Goal: Book appointment/travel/reservation

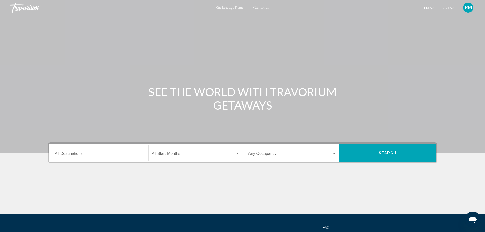
click at [100, 153] on input "Destination All Destinations" at bounding box center [99, 154] width 88 height 5
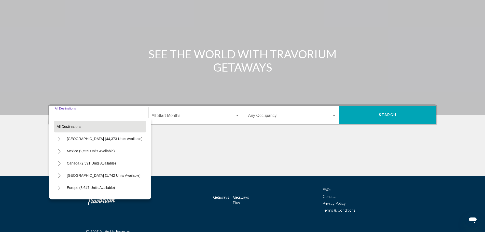
scroll to position [45, 0]
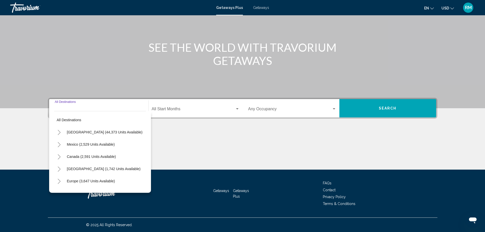
click at [81, 109] on input "Destination All Destinations" at bounding box center [99, 110] width 88 height 5
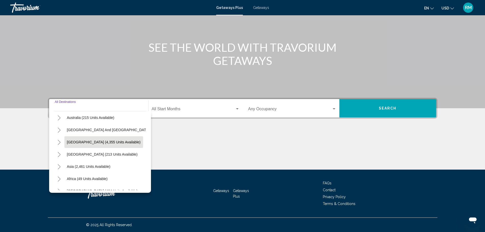
scroll to position [76, 0]
click at [95, 163] on button "Asia (2,461 units available)" at bounding box center [88, 166] width 49 height 12
type input "**********"
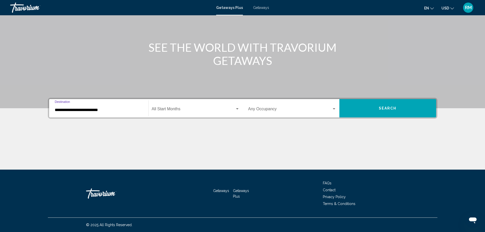
click at [392, 109] on span "Search" at bounding box center [388, 108] width 18 height 4
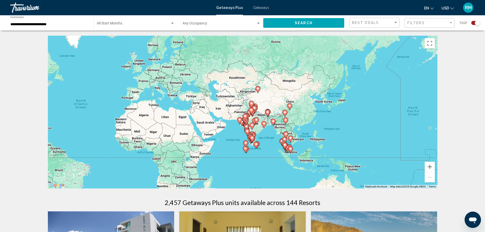
drag, startPoint x: 414, startPoint y: 146, endPoint x: 270, endPoint y: 145, distance: 145.0
click at [267, 146] on div "To activate drag with keyboard, press Alt + Enter. Once in keyboard drag state,…" at bounding box center [243, 112] width 390 height 153
click at [429, 165] on button "Zoom in" at bounding box center [430, 167] width 10 height 10
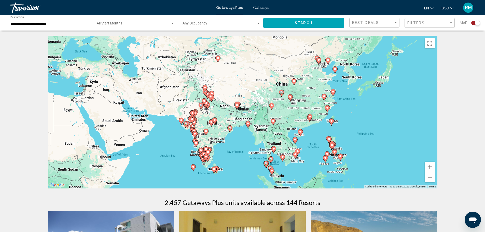
drag, startPoint x: 368, startPoint y: 173, endPoint x: 312, endPoint y: 162, distance: 57.5
click at [312, 162] on div "To activate drag with keyboard, press Alt + Enter. Once in keyboard drag state,…" at bounding box center [243, 112] width 390 height 153
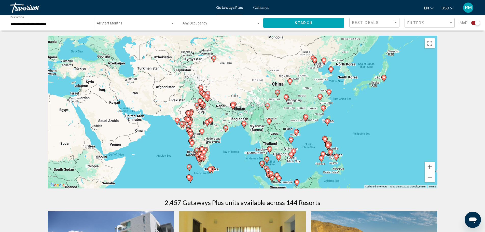
click at [431, 166] on button "Zoom in" at bounding box center [430, 167] width 10 height 10
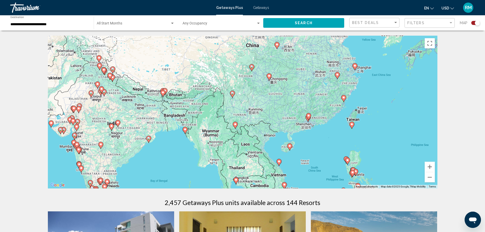
drag, startPoint x: 365, startPoint y: 161, endPoint x: 306, endPoint y: 150, distance: 59.8
click at [306, 150] on div "To activate drag with keyboard, press Alt + Enter. Once in keyboard drag state,…" at bounding box center [243, 112] width 390 height 153
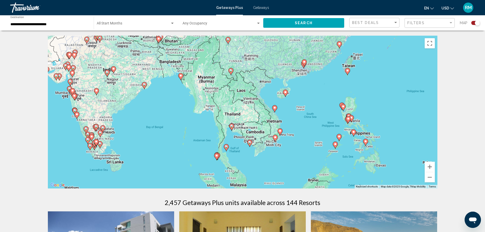
drag, startPoint x: 277, startPoint y: 157, endPoint x: 273, endPoint y: 103, distance: 54.4
click at [273, 103] on div "To activate drag with keyboard, press Alt + Enter. Once in keyboard drag state,…" at bounding box center [243, 112] width 390 height 153
click at [218, 155] on image "Main content" at bounding box center [216, 155] width 3 height 3
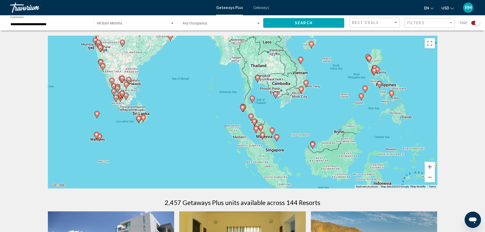
click at [243, 108] on image "Main content" at bounding box center [242, 107] width 3 height 3
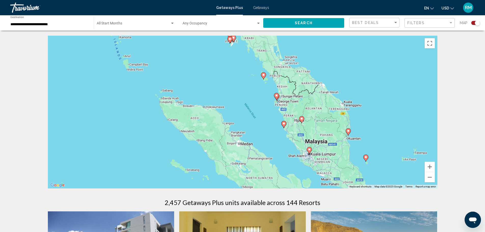
drag, startPoint x: 255, startPoint y: 146, endPoint x: 242, endPoint y: 77, distance: 70.0
click at [242, 77] on div "To activate drag with keyboard, press Alt + Enter. Once in keyboard drag state,…" at bounding box center [243, 112] width 390 height 153
click at [430, 175] on button "Zoom out" at bounding box center [430, 177] width 10 height 10
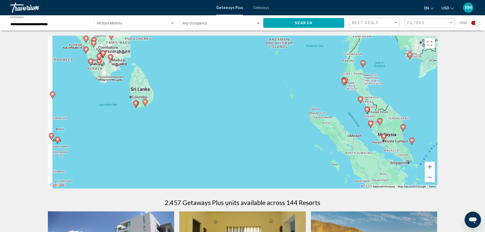
drag, startPoint x: 318, startPoint y: 119, endPoint x: 428, endPoint y: 122, distance: 110.4
click at [428, 122] on div "To activate drag with keyboard, press Alt + Enter. Once in keyboard drag state,…" at bounding box center [243, 112] width 390 height 153
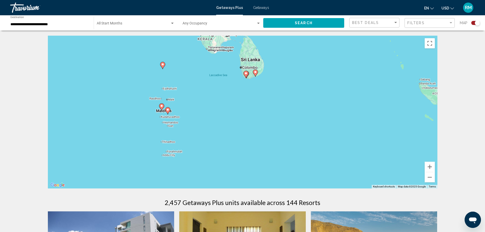
drag, startPoint x: 189, startPoint y: 115, endPoint x: 269, endPoint y: 111, distance: 80.4
click at [289, 101] on div "To activate drag with keyboard, press Alt + Enter. Once in keyboard drag state,…" at bounding box center [243, 112] width 390 height 153
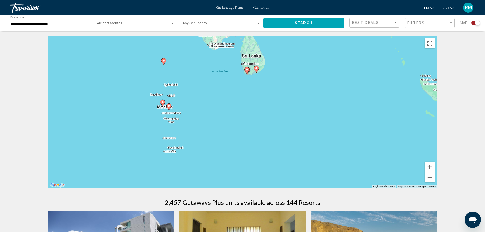
click at [164, 102] on image "Main content" at bounding box center [162, 102] width 3 height 3
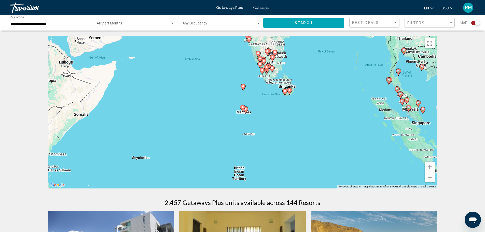
click at [242, 106] on image "Main content" at bounding box center [242, 107] width 3 height 3
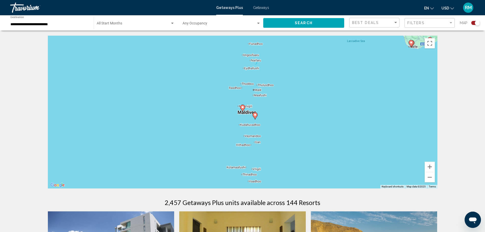
click at [244, 107] on image "Main content" at bounding box center [242, 107] width 3 height 3
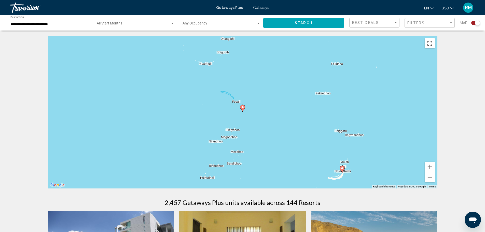
click at [432, 41] on button "Toggle fullscreen view" at bounding box center [430, 43] width 10 height 10
click at [284, 21] on button "Search" at bounding box center [303, 22] width 81 height 9
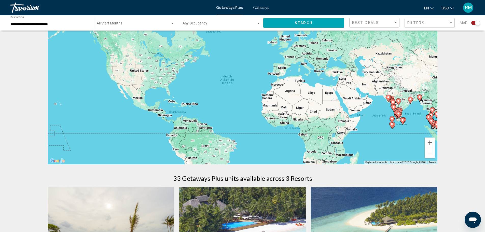
scroll to position [6, 0]
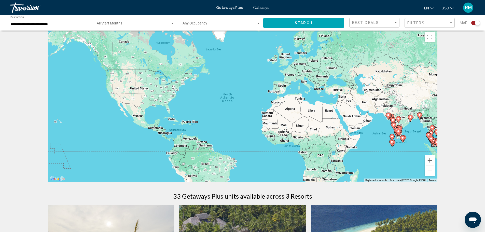
click at [420, 127] on div "To activate drag with keyboard, press Alt + Enter. Once in keyboard drag state,…" at bounding box center [243, 105] width 390 height 153
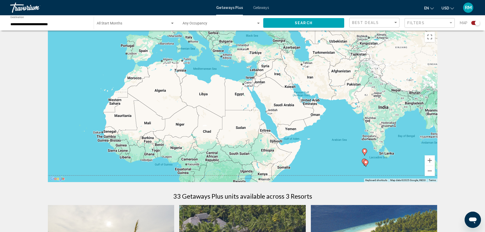
click at [417, 128] on div "To activate drag with keyboard, press Alt + Enter. Once in keyboard drag state,…" at bounding box center [243, 105] width 390 height 153
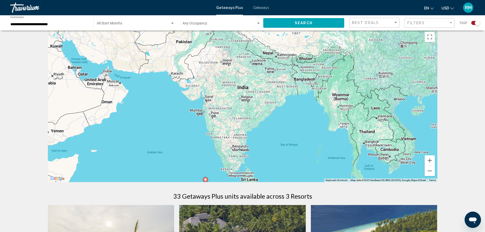
drag, startPoint x: 397, startPoint y: 126, endPoint x: 289, endPoint y: 126, distance: 108.0
click at [289, 126] on div "To activate drag with keyboard, press Alt + Enter. Once in keyboard drag state,…" at bounding box center [243, 105] width 390 height 153
click at [284, 115] on div "To activate drag with keyboard, press Alt + Enter. Once in keyboard drag state,…" at bounding box center [243, 105] width 390 height 153
click at [432, 173] on button "Zoom out" at bounding box center [430, 171] width 10 height 10
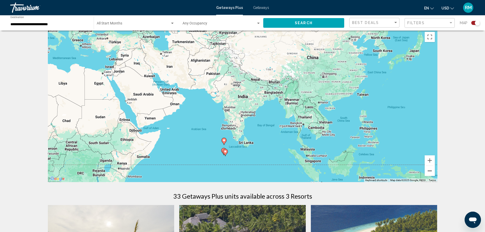
click at [431, 171] on button "Zoom out" at bounding box center [430, 171] width 10 height 10
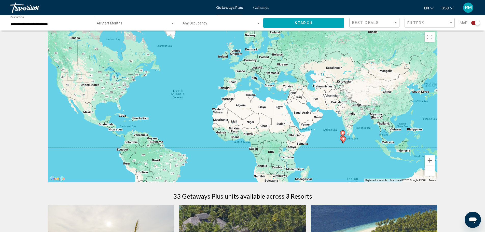
drag, startPoint x: 134, startPoint y: 96, endPoint x: 233, endPoint y: 119, distance: 102.2
click at [233, 119] on div "To activate drag with keyboard, press Alt + Enter. Once in keyboard drag state,…" at bounding box center [243, 105] width 390 height 153
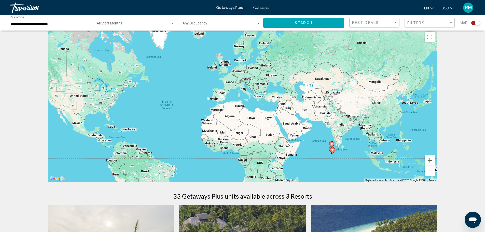
click at [264, 98] on div "To activate drag with keyboard, press Alt + Enter. Once in keyboard drag state,…" at bounding box center [243, 105] width 390 height 153
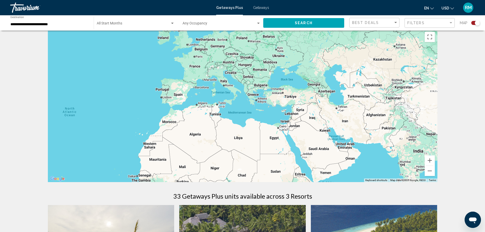
click at [261, 96] on div "To activate drag with keyboard, press Alt + Enter. Once in keyboard drag state,…" at bounding box center [243, 105] width 390 height 153
click at [261, 96] on div "Main content" at bounding box center [243, 105] width 390 height 153
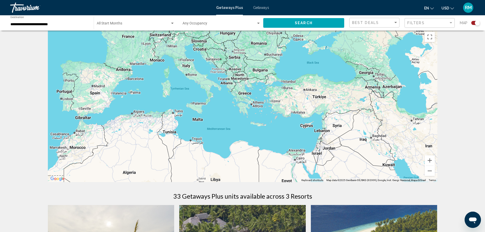
click at [257, 98] on div "Main content" at bounding box center [243, 105] width 390 height 153
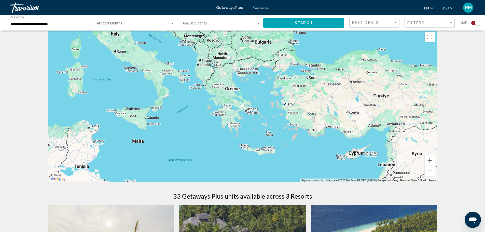
click at [254, 97] on div "Main content" at bounding box center [243, 105] width 390 height 153
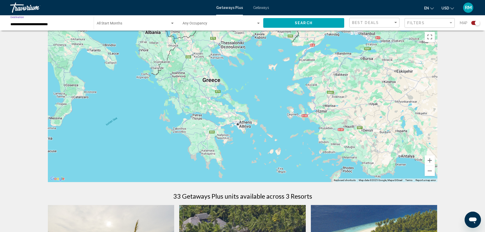
click at [61, 23] on input "**********" at bounding box center [49, 24] width 78 height 4
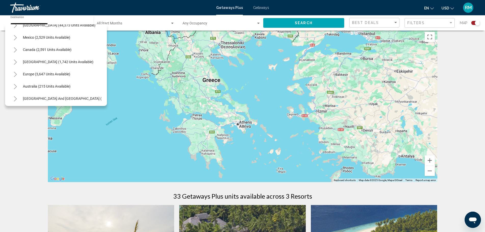
scroll to position [17, 0]
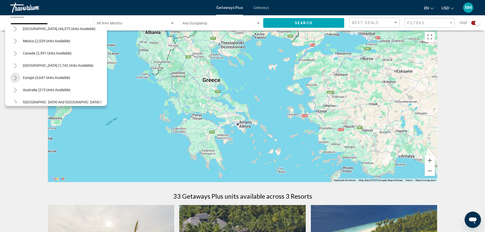
click at [15, 78] on icon "Toggle Europe (3,647 units available)" at bounding box center [16, 77] width 4 height 5
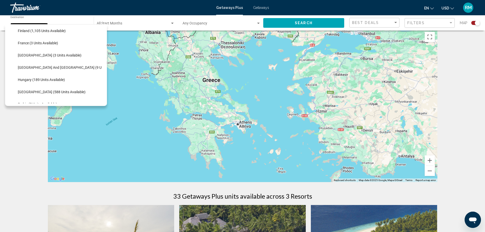
scroll to position [118, 0]
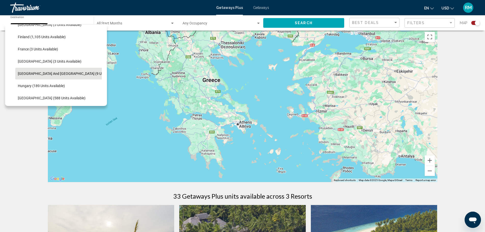
click at [60, 71] on button "[GEOGRAPHIC_DATA] and [GEOGRAPHIC_DATA] (9 units available)" at bounding box center [70, 74] width 111 height 12
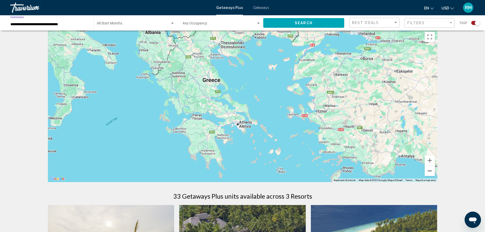
click at [431, 171] on button "Zoom out" at bounding box center [430, 171] width 10 height 10
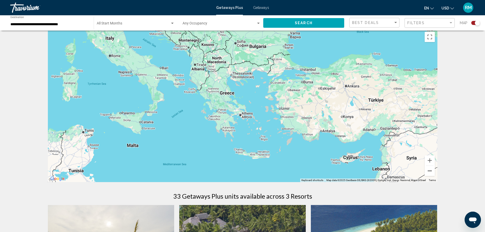
click at [431, 171] on button "Zoom out" at bounding box center [430, 171] width 10 height 10
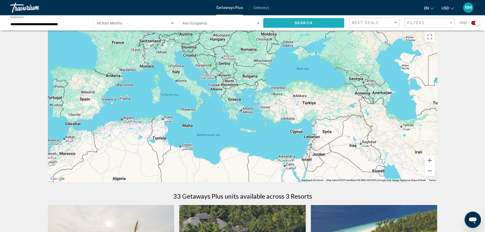
click at [289, 22] on button "Search" at bounding box center [303, 22] width 81 height 9
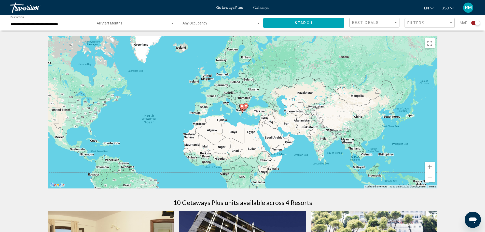
click at [247, 115] on div "To activate drag with keyboard, press Alt + Enter. Once in keyboard drag state,…" at bounding box center [243, 112] width 390 height 153
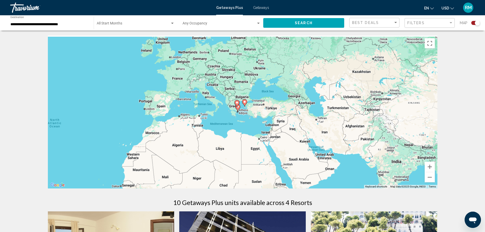
click at [247, 115] on div "To activate drag with keyboard, press Alt + Enter. Once in keyboard drag state,…" at bounding box center [243, 112] width 390 height 153
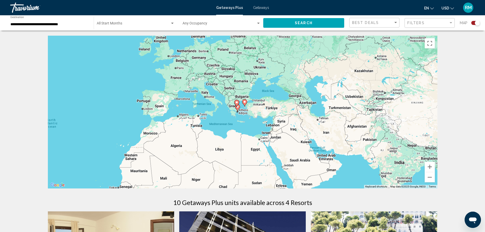
click at [247, 115] on div "To activate drag with keyboard, press Alt + Enter. Once in keyboard drag state,…" at bounding box center [243, 112] width 390 height 153
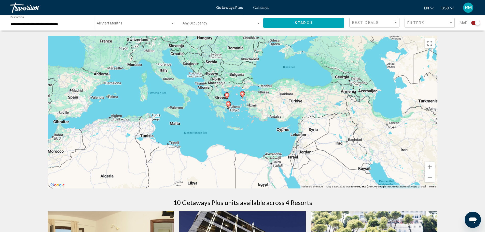
click at [247, 115] on div "To activate drag with keyboard, press Alt + Enter. Once in keyboard drag state,…" at bounding box center [243, 112] width 390 height 153
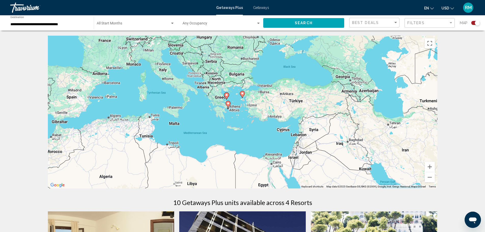
click at [247, 115] on div "To activate drag with keyboard, press Alt + Enter. Once in keyboard drag state,…" at bounding box center [243, 112] width 390 height 153
click at [239, 103] on div "To activate drag with keyboard, press Alt + Enter. Once in keyboard drag state,…" at bounding box center [243, 112] width 390 height 153
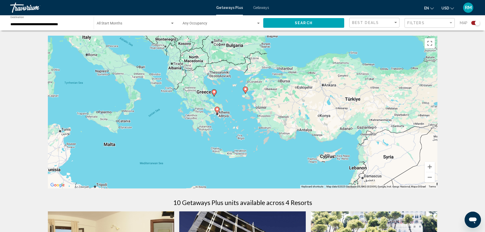
click at [234, 102] on div "To activate drag with keyboard, press Alt + Enter. Once in keyboard drag state,…" at bounding box center [243, 112] width 390 height 153
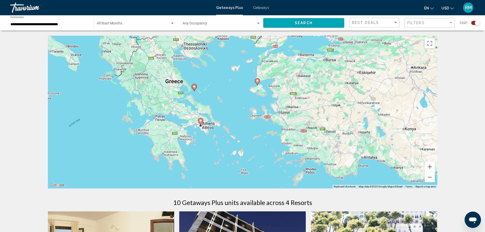
click at [201, 121] on image "Main content" at bounding box center [200, 120] width 3 height 3
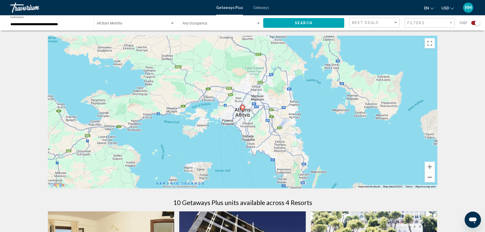
click at [431, 177] on button "Zoom out" at bounding box center [430, 177] width 10 height 10
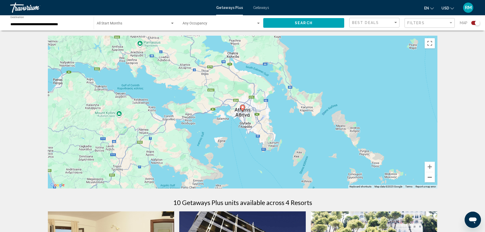
click at [432, 177] on button "Zoom out" at bounding box center [430, 177] width 10 height 10
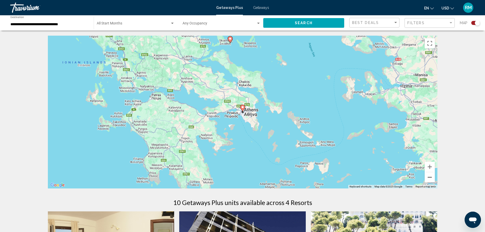
click at [432, 177] on button "Zoom out" at bounding box center [430, 177] width 10 height 10
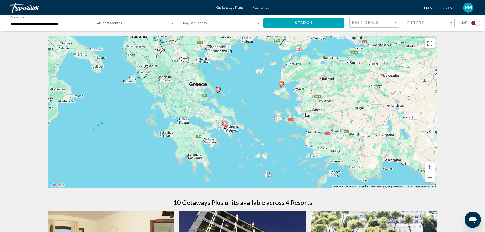
drag, startPoint x: 314, startPoint y: 119, endPoint x: 292, endPoint y: 134, distance: 26.4
click at [292, 134] on div "To activate drag with keyboard, press Alt + Enter. Once in keyboard drag state,…" at bounding box center [243, 112] width 390 height 153
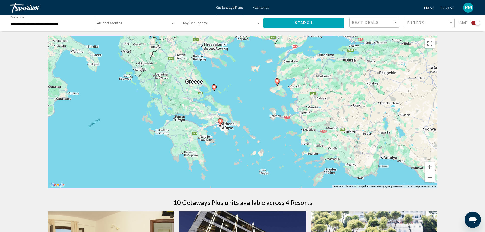
click at [298, 125] on div "To activate drag with keyboard, press Alt + Enter. Once in keyboard drag state,…" at bounding box center [243, 112] width 390 height 153
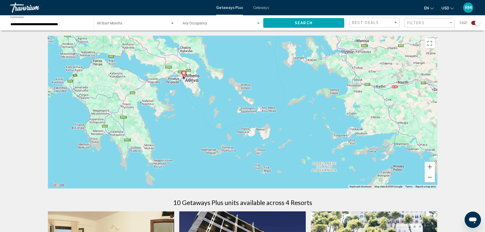
drag, startPoint x: 252, startPoint y: 129, endPoint x: 294, endPoint y: 82, distance: 63.0
click at [293, 82] on div "To activate drag with keyboard, press Alt + Enter. Once in keyboard drag state,…" at bounding box center [243, 112] width 390 height 153
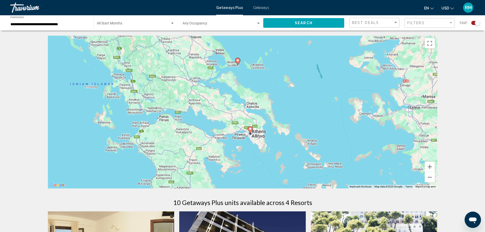
drag, startPoint x: 207, startPoint y: 132, endPoint x: 258, endPoint y: 200, distance: 84.3
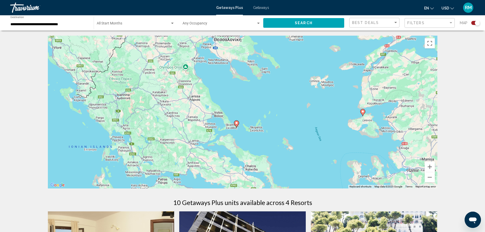
drag, startPoint x: 285, startPoint y: 100, endPoint x: 284, endPoint y: 145, distance: 45.4
click at [284, 145] on div "To activate drag with keyboard, press Alt + Enter. Once in keyboard drag state,…" at bounding box center [243, 112] width 390 height 153
click at [56, 30] on div "**********" at bounding box center [49, 23] width 78 height 14
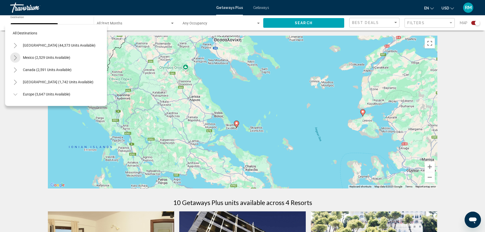
click at [17, 57] on icon "Toggle Mexico (2,529 units available)" at bounding box center [16, 57] width 4 height 5
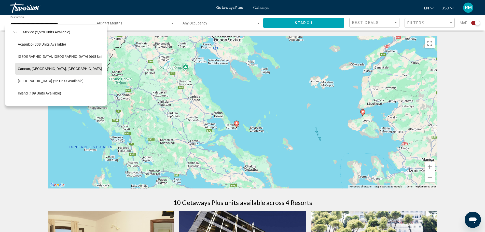
click at [71, 70] on span "Cancun, [GEOGRAPHIC_DATA], [GEOGRAPHIC_DATA] (361 units available)" at bounding box center [76, 69] width 117 height 4
type input "**********"
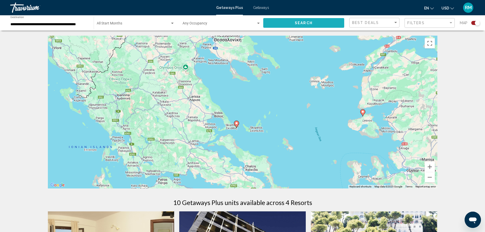
click at [322, 24] on button "Search" at bounding box center [303, 22] width 81 height 9
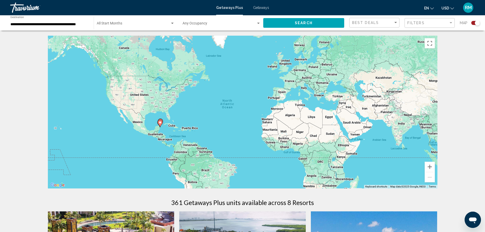
click at [164, 130] on div "To activate drag with keyboard, press Alt + Enter. Once in keyboard drag state,…" at bounding box center [243, 112] width 390 height 153
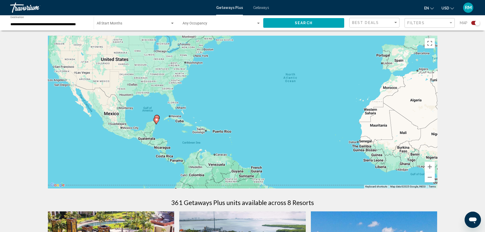
click at [165, 127] on div "To activate drag with keyboard, press Alt + Enter. Once in keyboard drag state,…" at bounding box center [243, 112] width 390 height 153
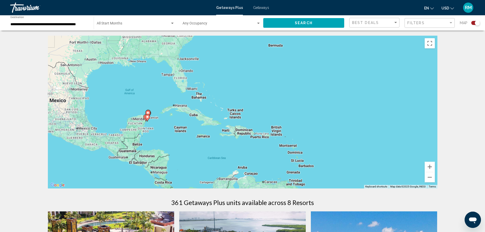
click at [158, 126] on div "To activate drag with keyboard, press Alt + Enter. Once in keyboard drag state,…" at bounding box center [243, 112] width 390 height 153
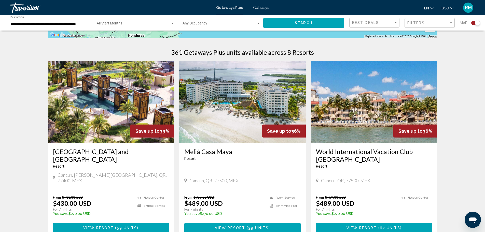
scroll to position [153, 0]
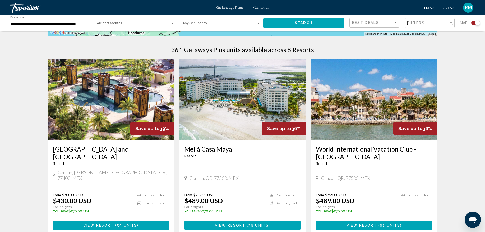
click at [416, 22] on span "Filters" at bounding box center [416, 23] width 17 height 4
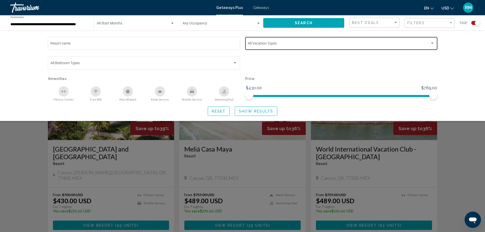
click at [275, 42] on div "Vacation Types All Vacation Types" at bounding box center [341, 43] width 187 height 14
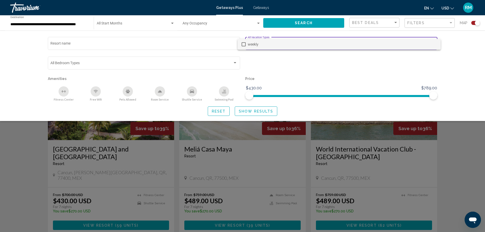
click at [272, 45] on span "weekly" at bounding box center [342, 44] width 189 height 11
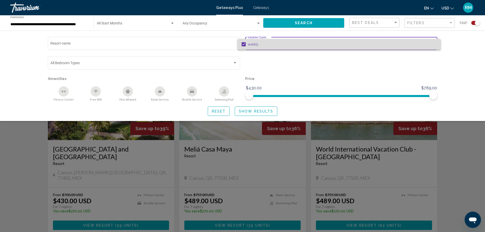
click at [257, 44] on span "weekly" at bounding box center [342, 44] width 189 height 11
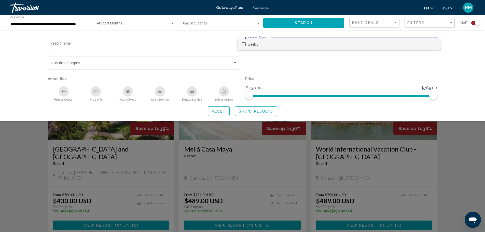
click at [294, 67] on div at bounding box center [242, 116] width 485 height 232
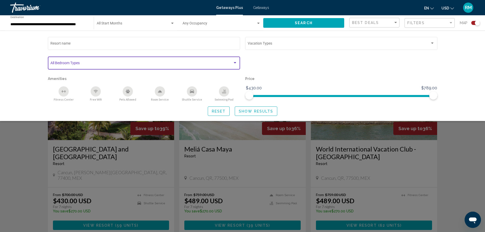
click at [208, 65] on span "Search widget" at bounding box center [141, 64] width 182 height 4
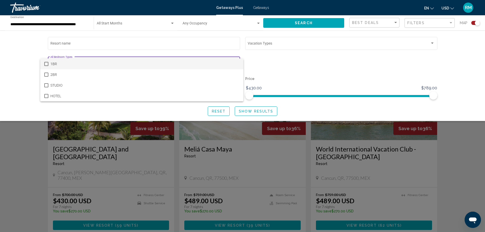
click at [317, 62] on div at bounding box center [242, 116] width 485 height 232
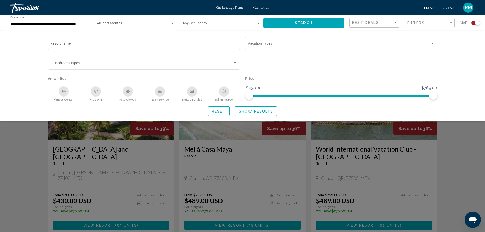
click at [262, 8] on span "Getaways" at bounding box center [261, 8] width 16 height 4
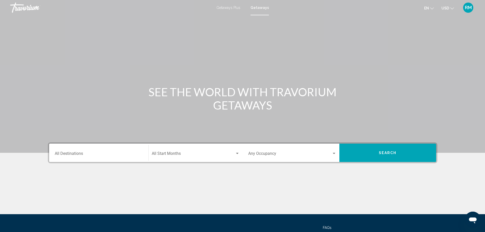
click at [115, 153] on input "Destination All Destinations" at bounding box center [99, 154] width 88 height 5
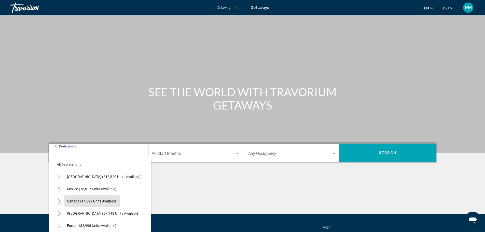
scroll to position [45, 0]
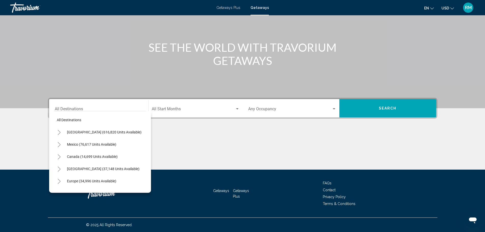
click at [116, 106] on div "Destination All Destinations" at bounding box center [99, 108] width 88 height 16
click at [60, 143] on icon "Toggle Mexico (76,617 units available)" at bounding box center [59, 144] width 4 height 5
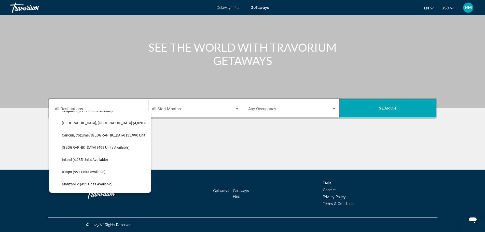
scroll to position [51, 0]
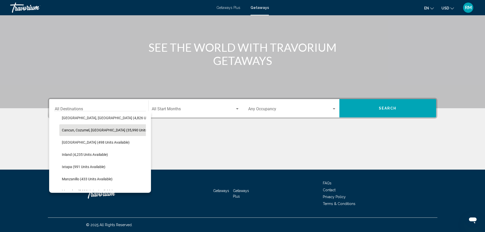
click at [105, 129] on span "Cancun, Cozumel, [GEOGRAPHIC_DATA] (35,990 units available)" at bounding box center [113, 130] width 102 height 4
type input "**********"
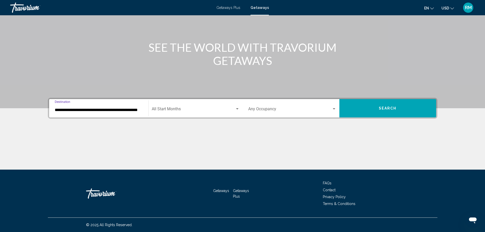
click at [368, 110] on button "Search" at bounding box center [388, 108] width 97 height 18
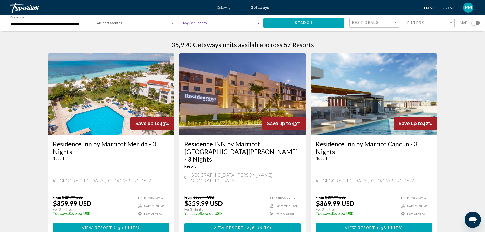
click at [215, 25] on span "Search widget" at bounding box center [220, 24] width 74 height 4
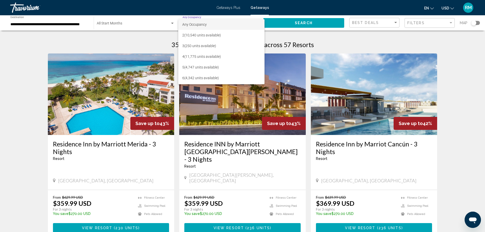
click at [152, 41] on div at bounding box center [242, 116] width 485 height 232
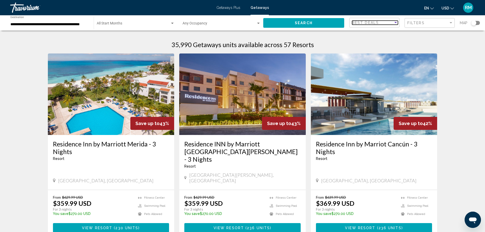
click at [389, 21] on div "Best Deals" at bounding box center [372, 23] width 41 height 4
click at [321, 37] on div at bounding box center [242, 116] width 485 height 232
click at [476, 21] on div "Search widget" at bounding box center [474, 22] width 5 height 5
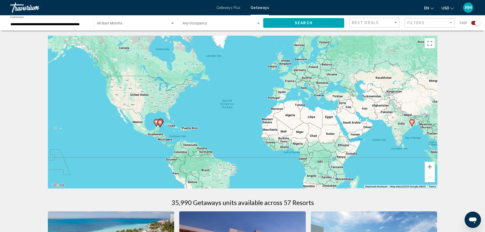
click at [476, 21] on div "Search widget" at bounding box center [477, 22] width 5 height 5
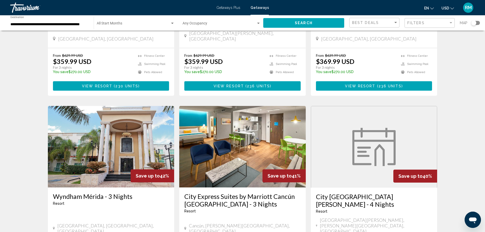
scroll to position [18, 0]
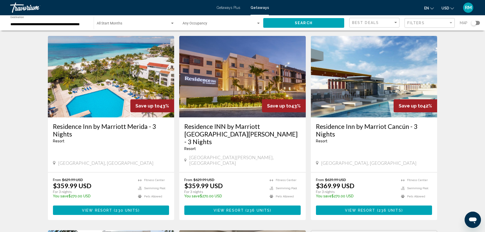
click at [371, 17] on app-map-search-filters "Best Deals Filters Map" at bounding box center [415, 22] width 131 height 15
click at [372, 19] on div "Best Deals" at bounding box center [375, 22] width 46 height 9
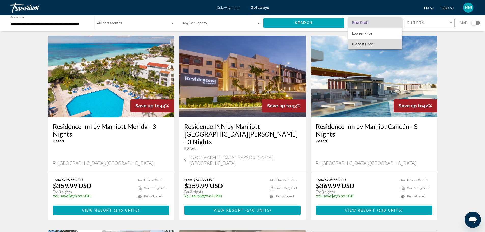
click at [368, 43] on span "Highest Price" at bounding box center [362, 44] width 21 height 4
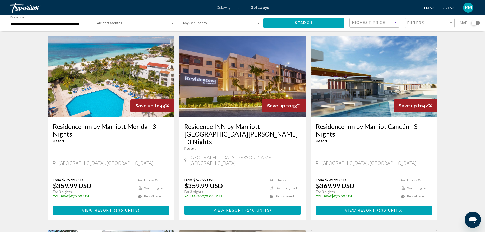
click at [313, 21] on button "Search" at bounding box center [303, 22] width 81 height 9
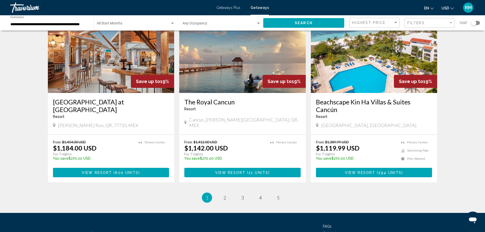
scroll to position [621, 0]
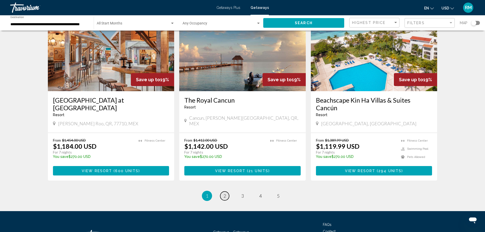
click at [227, 192] on link "page 2" at bounding box center [224, 196] width 9 height 9
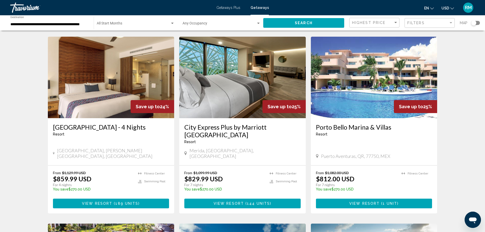
scroll to position [204, 0]
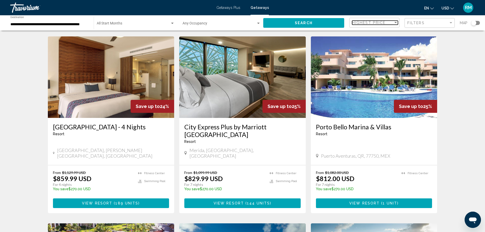
click at [371, 21] on span "Highest Price" at bounding box center [368, 23] width 33 height 4
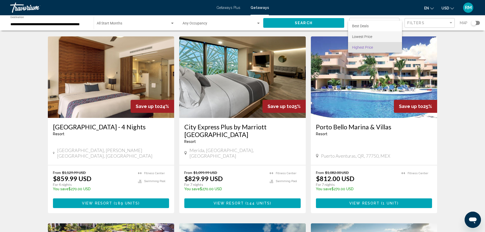
click at [378, 37] on span "Lowest Price" at bounding box center [375, 36] width 46 height 11
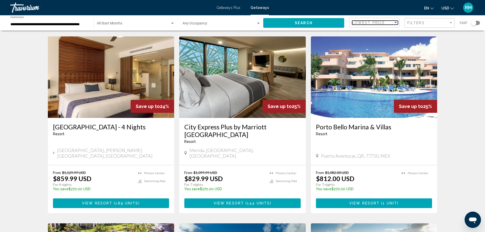
click at [377, 23] on span "Lowest Price" at bounding box center [368, 23] width 33 height 4
click at [365, 12] on span "Best Deals" at bounding box center [360, 12] width 17 height 4
click at [299, 20] on button "Search" at bounding box center [303, 22] width 81 height 9
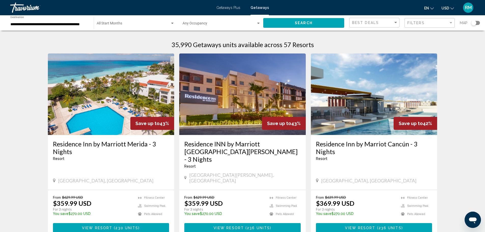
click at [418, 20] on div "Filters" at bounding box center [431, 22] width 46 height 9
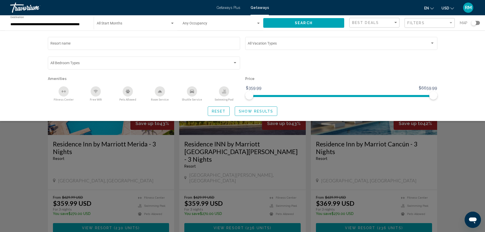
click at [465, 65] on div "Resort name Vacation Types All Vacation Types Bedroom Types All Bedroom Types A…" at bounding box center [242, 76] width 485 height 90
